Goal: Task Accomplishment & Management: Manage account settings

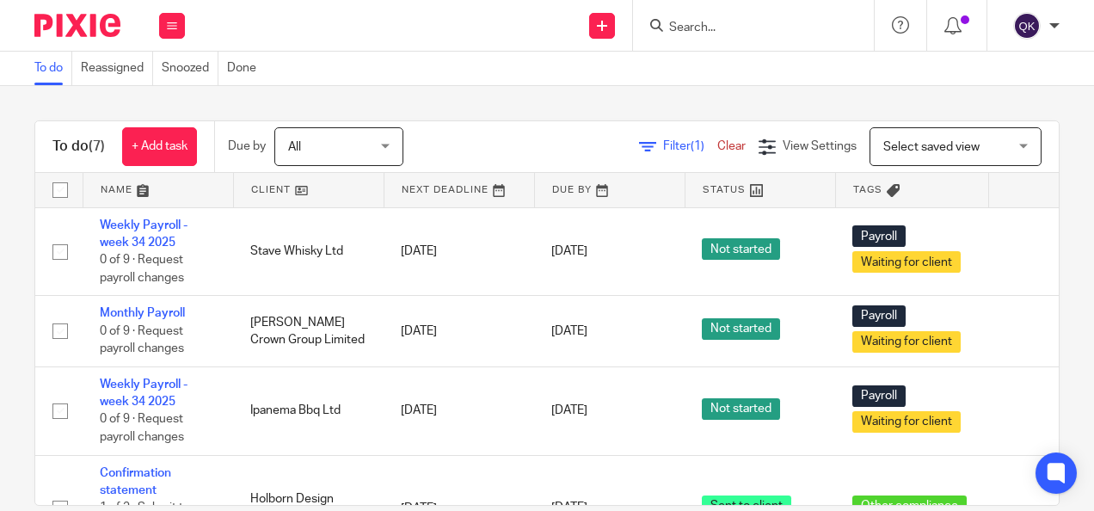
click at [342, 139] on span "All" at bounding box center [333, 146] width 91 height 36
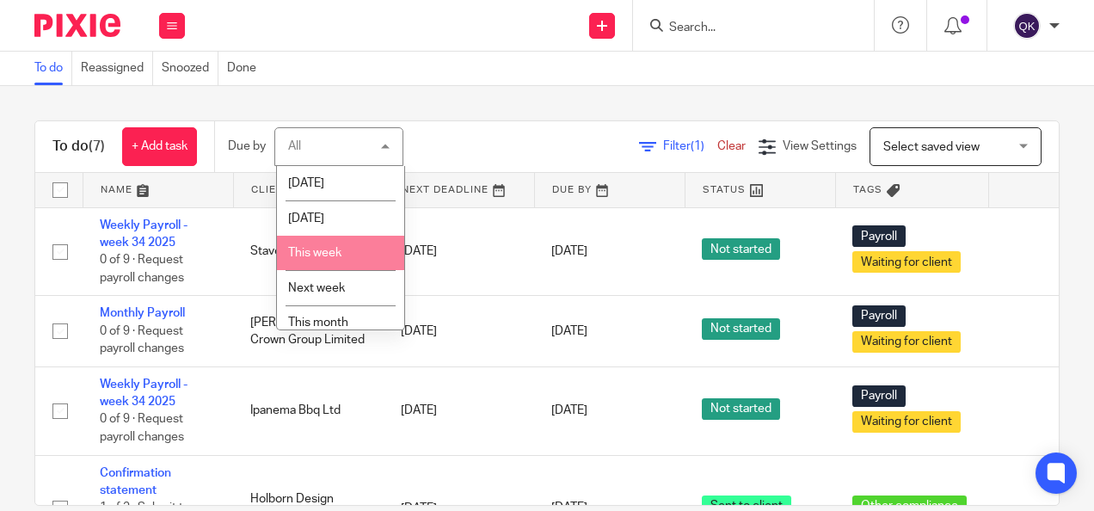
click at [926, 153] on span "Select saved view" at bounding box center [946, 146] width 126 height 36
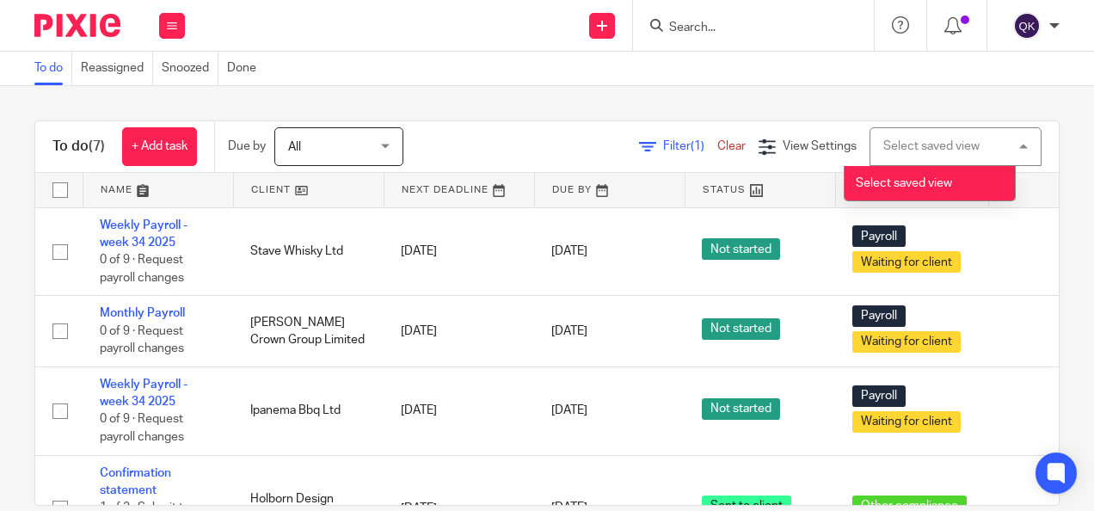
click at [926, 153] on div "Select saved view Select saved view" at bounding box center [956, 146] width 172 height 39
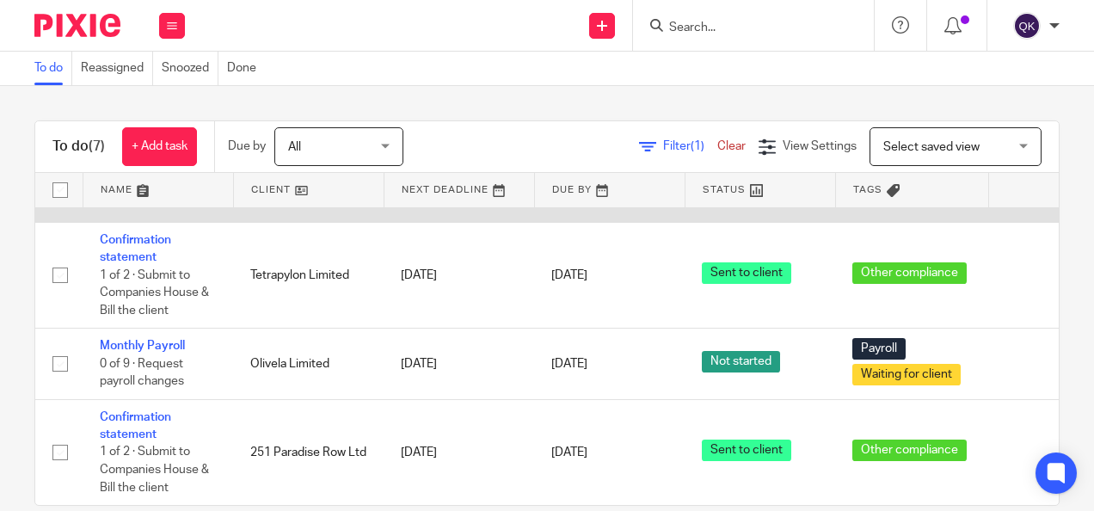
scroll to position [350, 0]
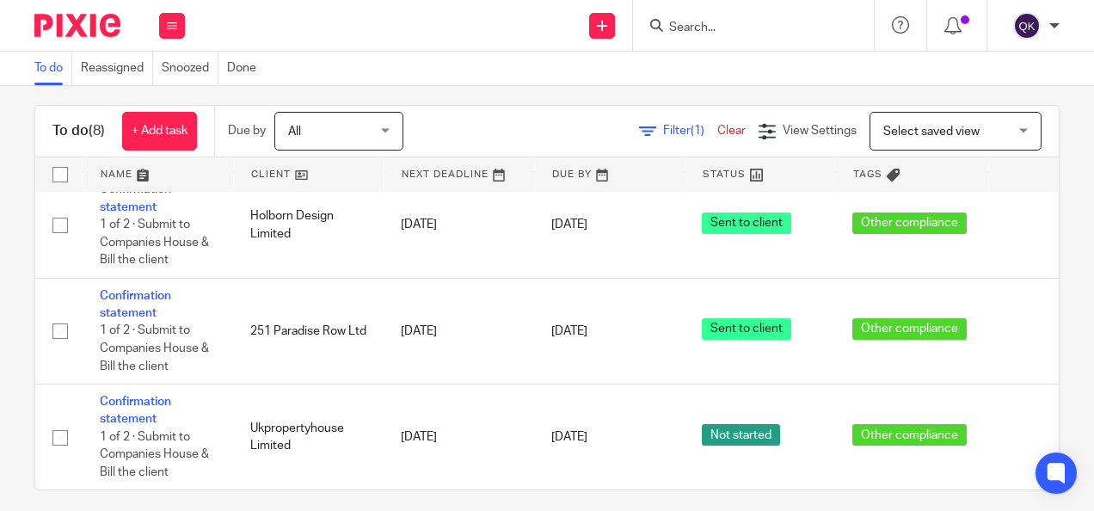
scroll to position [28, 0]
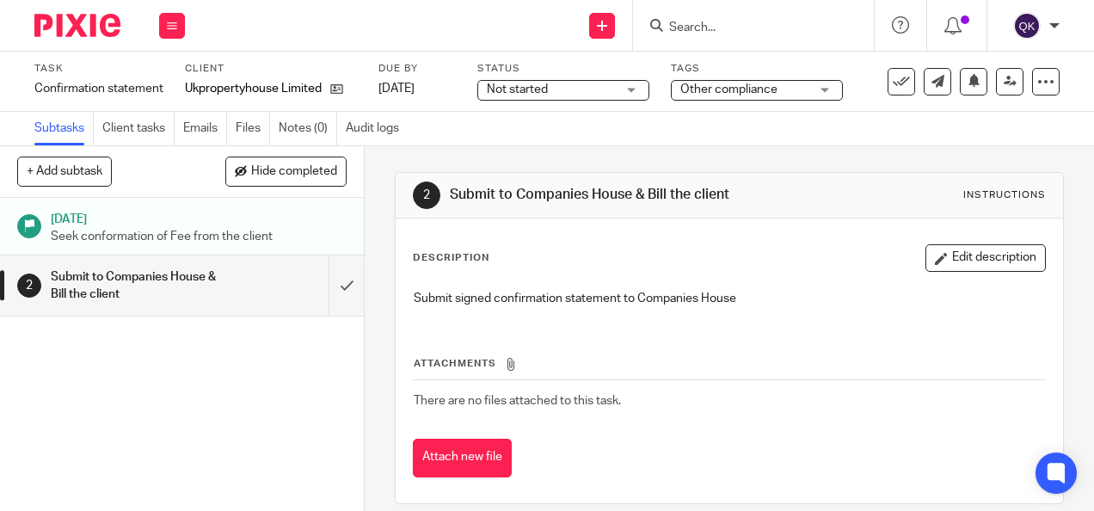
click at [595, 90] on span "Not started" at bounding box center [551, 90] width 129 height 18
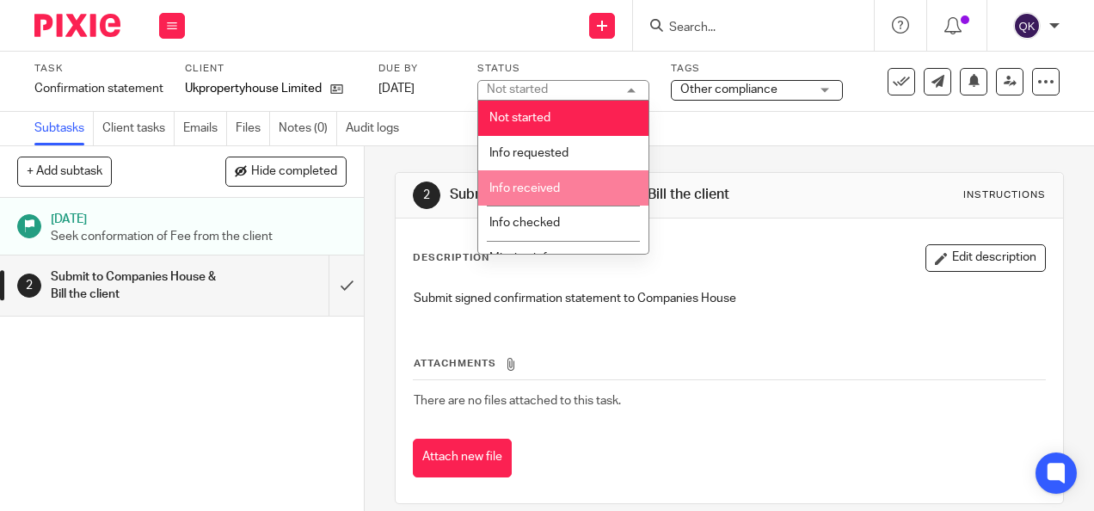
scroll to position [353, 0]
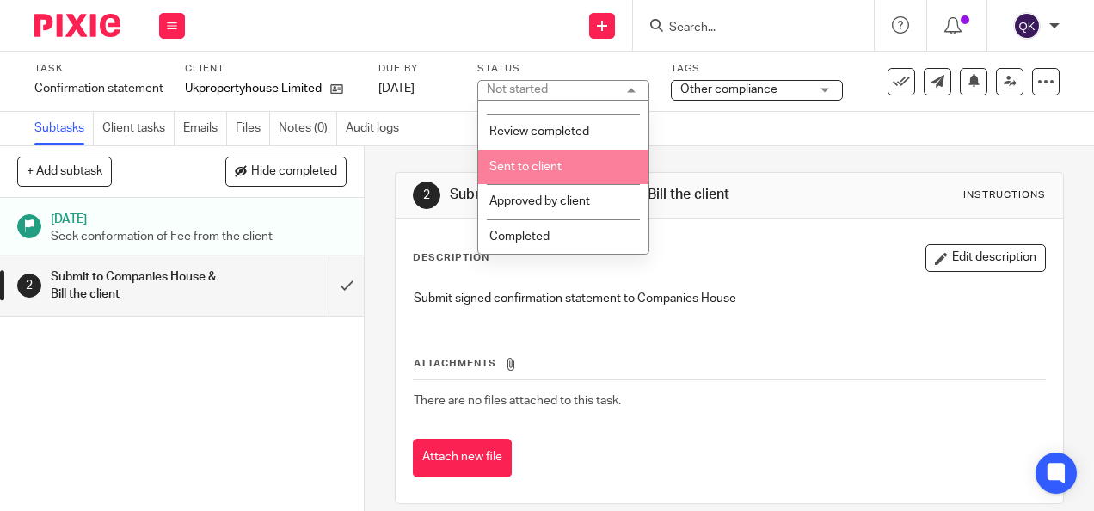
click at [543, 163] on span "Sent to client" at bounding box center [525, 167] width 72 height 12
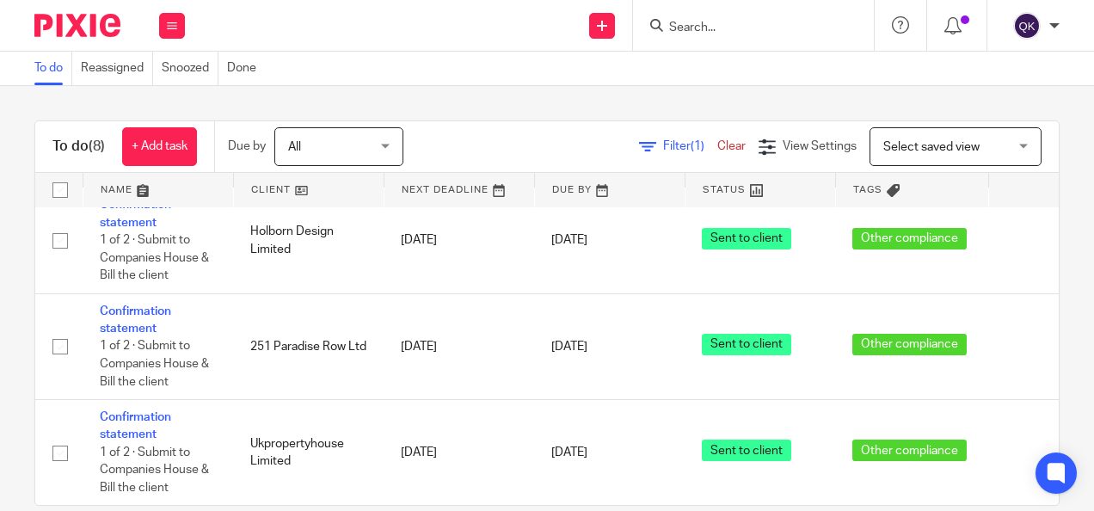
scroll to position [456, 0]
